Goal: Transaction & Acquisition: Purchase product/service

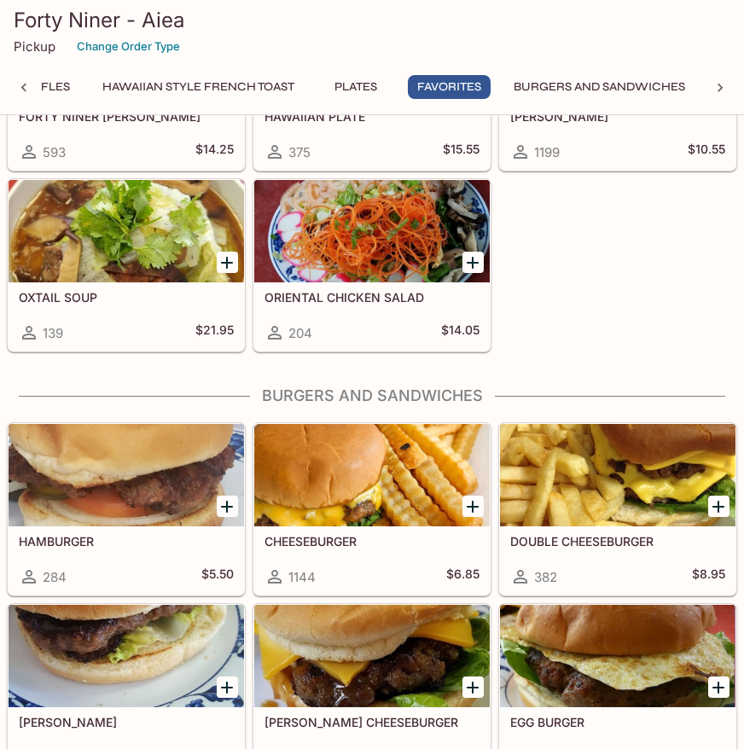
scroll to position [4300, 0]
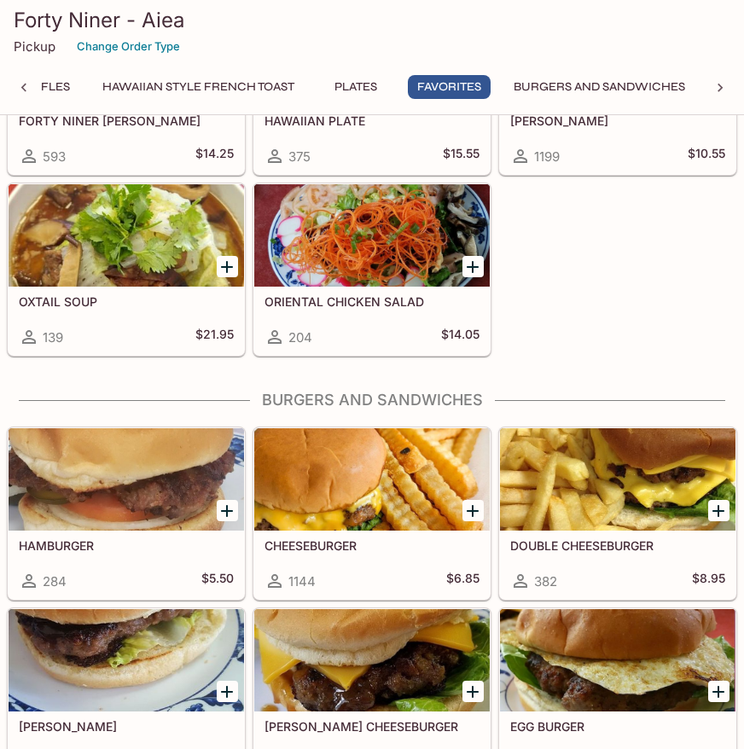
click at [680, 568] on div "DOUBLE CHEESEBURGER 382 $8.95" at bounding box center [617, 565] width 235 height 68
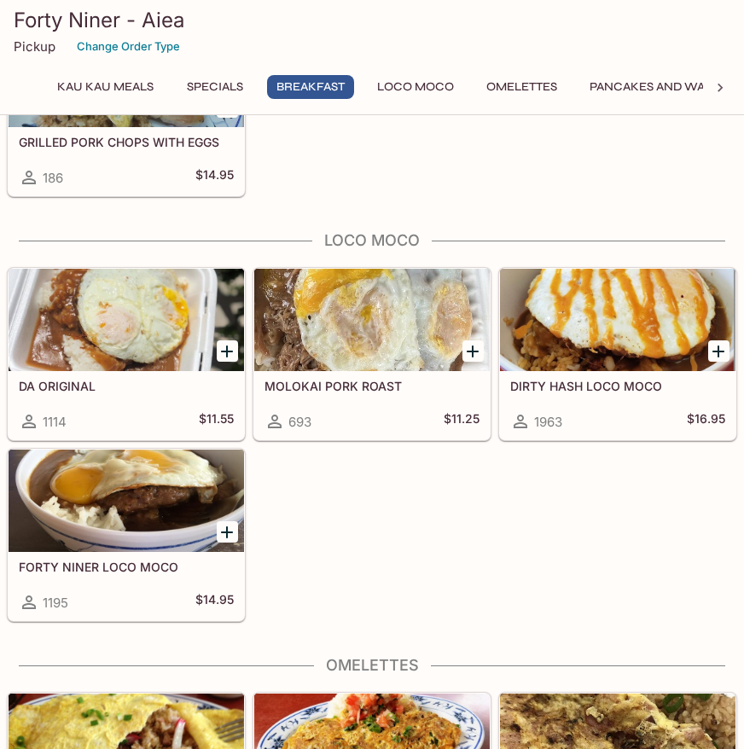
click at [178, 595] on div "1195 $14.95" at bounding box center [126, 602] width 215 height 20
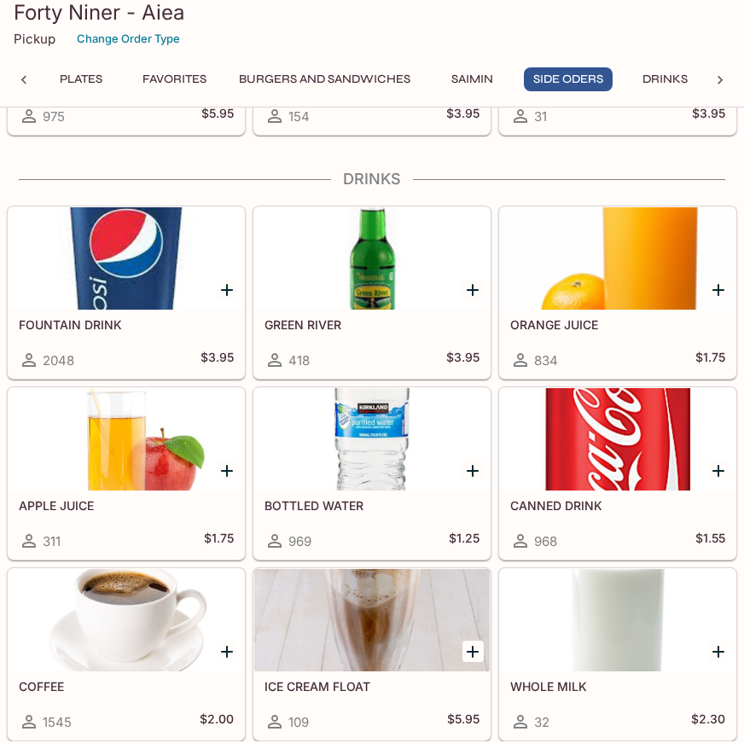
scroll to position [0, 956]
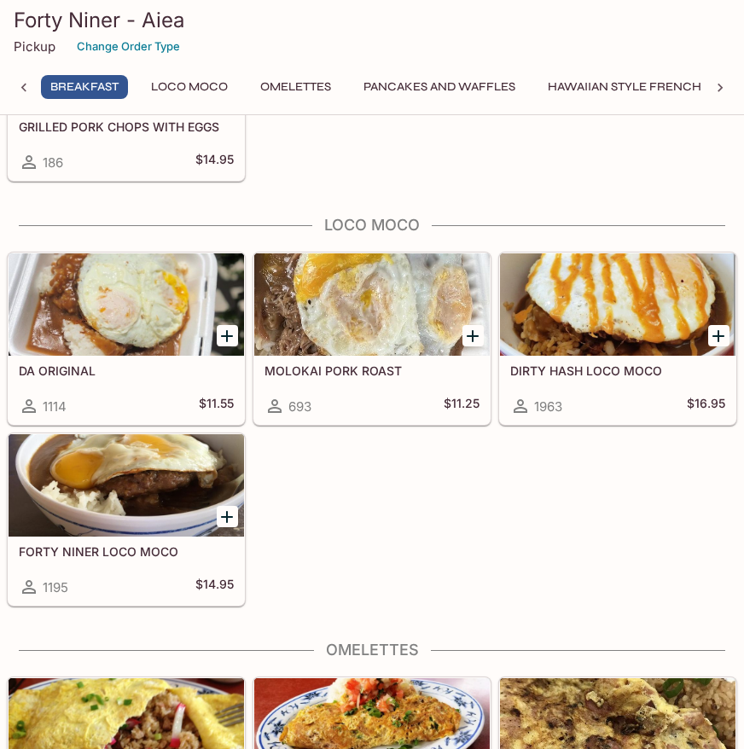
click at [167, 397] on div "1114 $11.55" at bounding box center [126, 406] width 215 height 20
